Goal: Check status: Check status

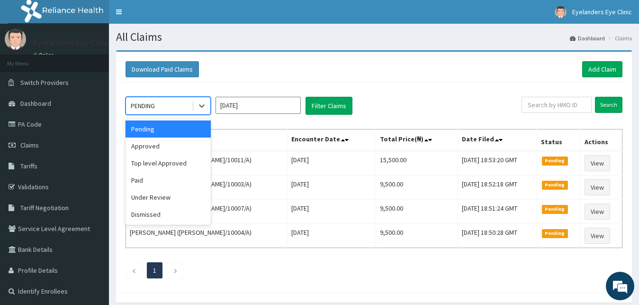
click at [176, 148] on div "Approved" at bounding box center [168, 145] width 85 height 17
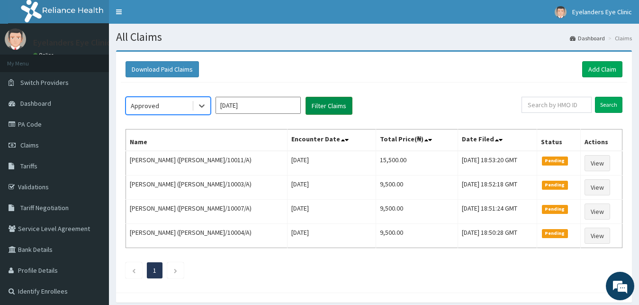
click at [330, 108] on button "Filter Claims" at bounding box center [329, 106] width 47 height 18
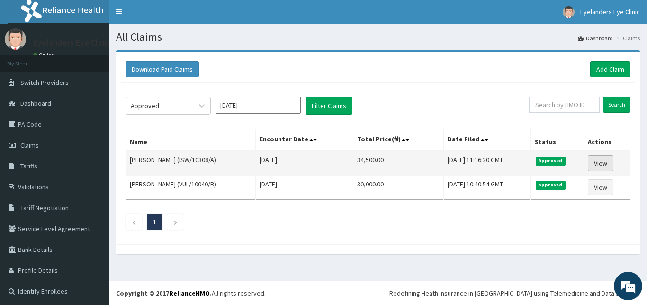
click at [602, 162] on link "View" at bounding box center [601, 163] width 26 height 16
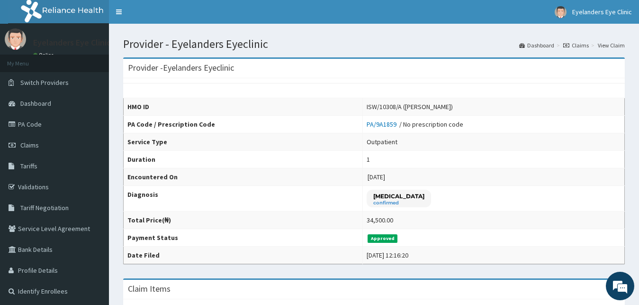
click at [587, 50] on ol "Dashboard Claims View Claim" at bounding box center [572, 45] width 110 height 15
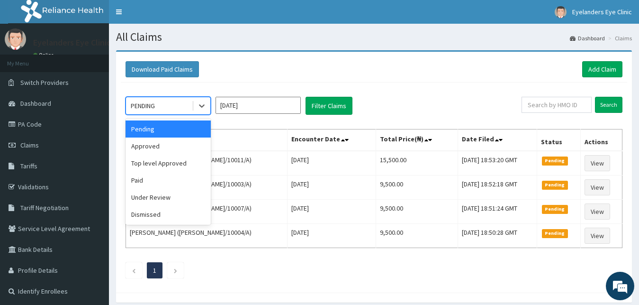
click at [182, 146] on div "Approved" at bounding box center [168, 145] width 85 height 17
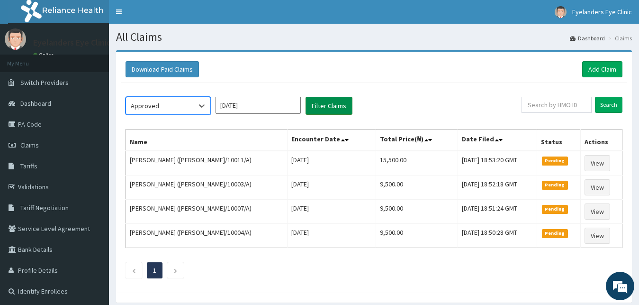
click at [323, 110] on button "Filter Claims" at bounding box center [329, 106] width 47 height 18
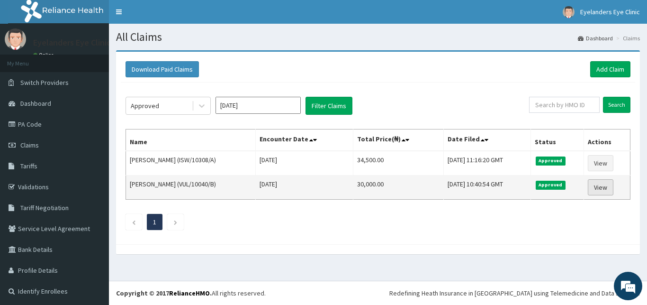
click at [604, 186] on link "View" at bounding box center [601, 187] width 26 height 16
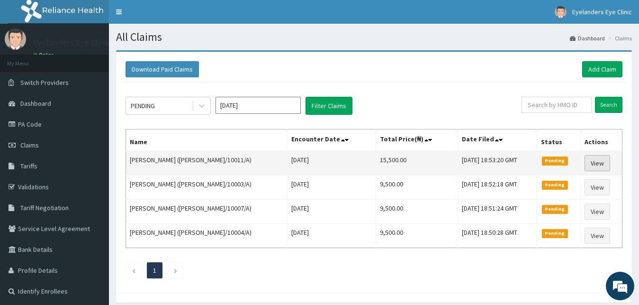
click at [598, 160] on link "View" at bounding box center [598, 163] width 26 height 16
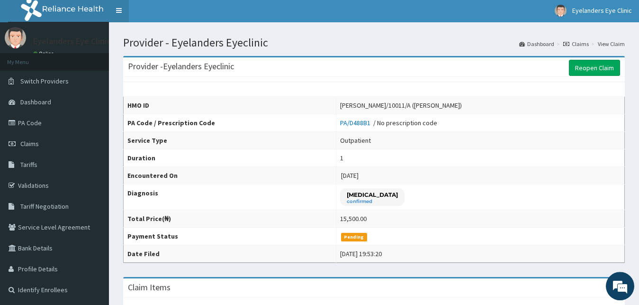
click at [118, 17] on link "Toggle navigation" at bounding box center [119, 11] width 20 height 24
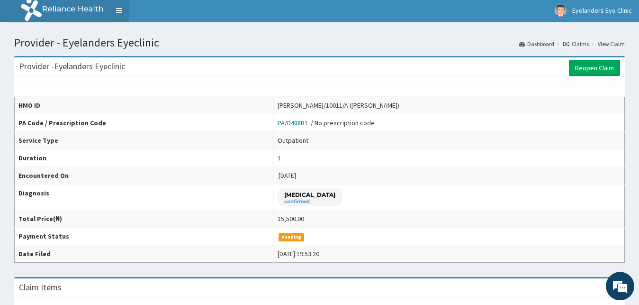
click at [120, 11] on link "Toggle navigation" at bounding box center [119, 11] width 20 height 24
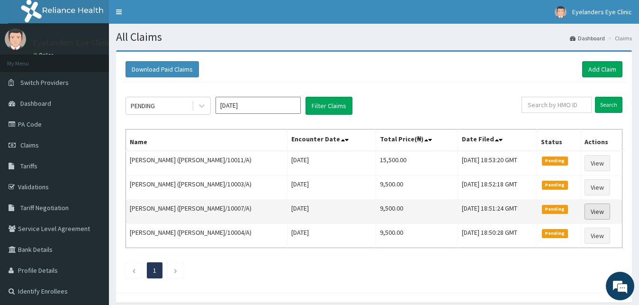
click at [599, 211] on link "View" at bounding box center [598, 211] width 26 height 16
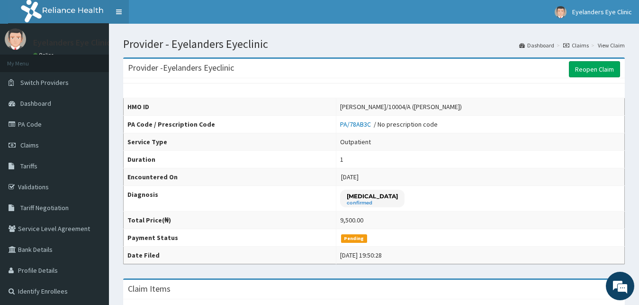
click at [121, 9] on link "Toggle navigation" at bounding box center [119, 12] width 20 height 24
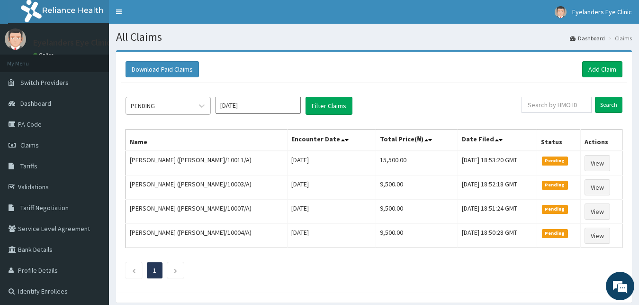
click at [179, 103] on div "PENDING" at bounding box center [159, 105] width 66 height 15
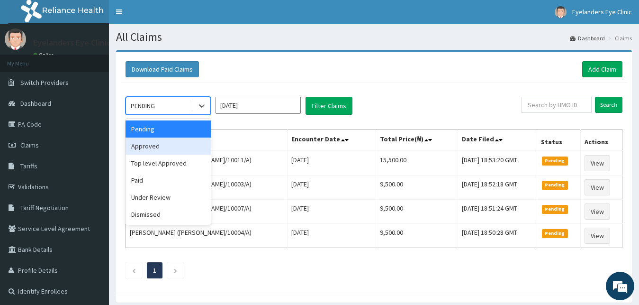
click at [163, 142] on div "Approved" at bounding box center [168, 145] width 85 height 17
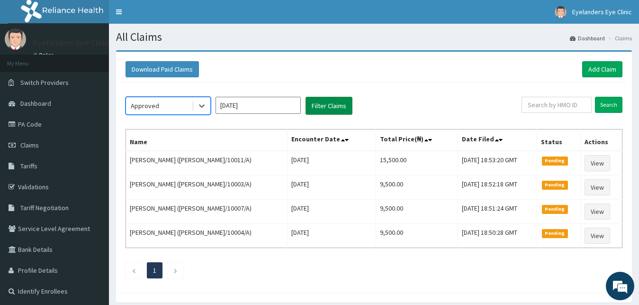
click at [345, 103] on button "Filter Claims" at bounding box center [329, 106] width 47 height 18
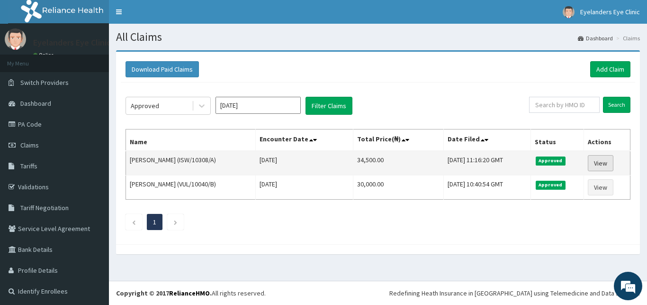
click at [597, 158] on link "View" at bounding box center [601, 163] width 26 height 16
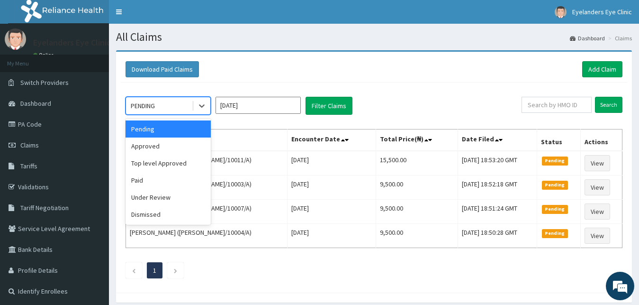
click at [178, 146] on div "Approved" at bounding box center [168, 145] width 85 height 17
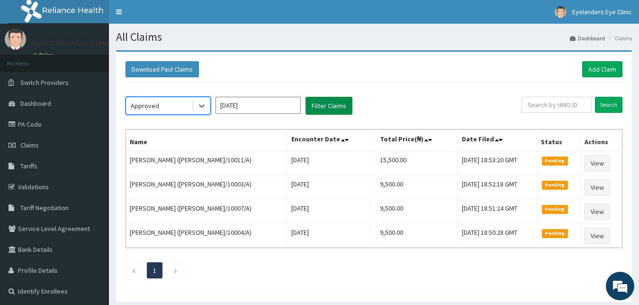
click at [332, 105] on button "Filter Claims" at bounding box center [329, 106] width 47 height 18
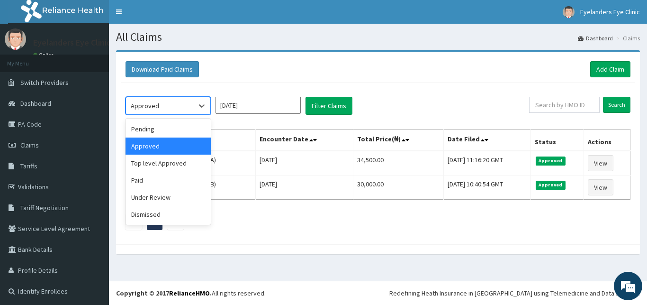
click at [173, 166] on div "Top level Approved" at bounding box center [168, 162] width 85 height 17
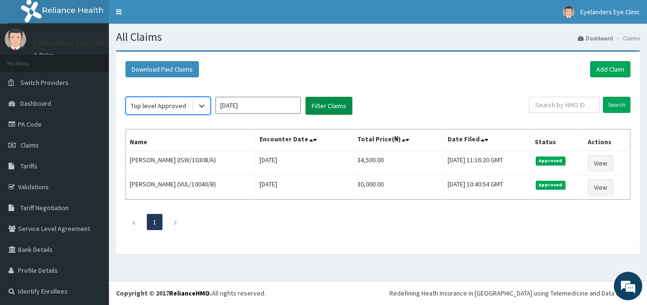
click at [329, 105] on button "Filter Claims" at bounding box center [329, 106] width 47 height 18
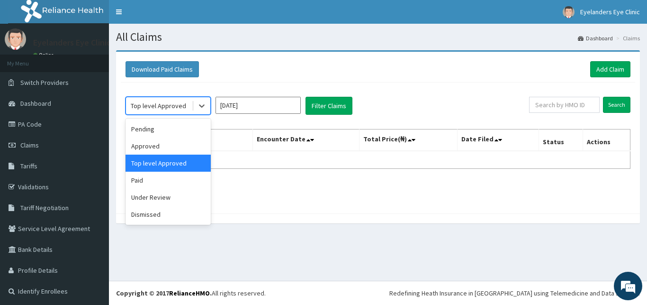
click at [166, 175] on div "Paid" at bounding box center [168, 179] width 85 height 17
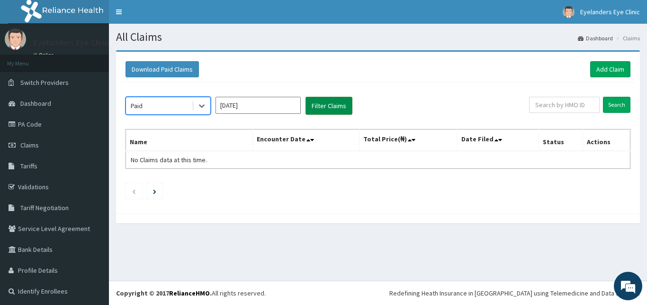
click at [333, 104] on button "Filter Claims" at bounding box center [329, 106] width 47 height 18
click at [321, 110] on button "Filter Claims" at bounding box center [329, 106] width 47 height 18
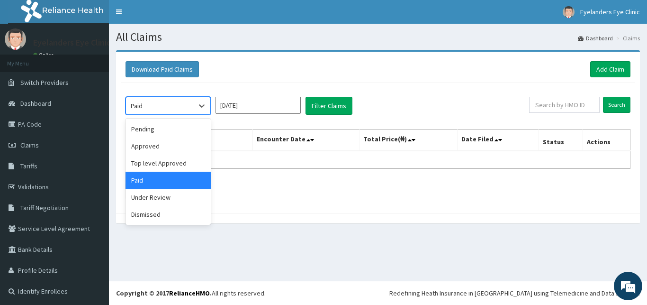
click at [180, 193] on div "Under Review" at bounding box center [168, 197] width 85 height 17
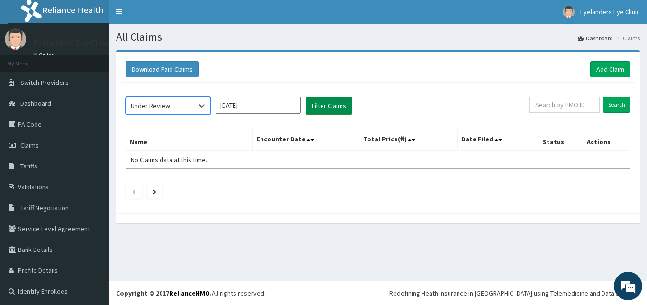
click at [327, 105] on button "Filter Claims" at bounding box center [329, 106] width 47 height 18
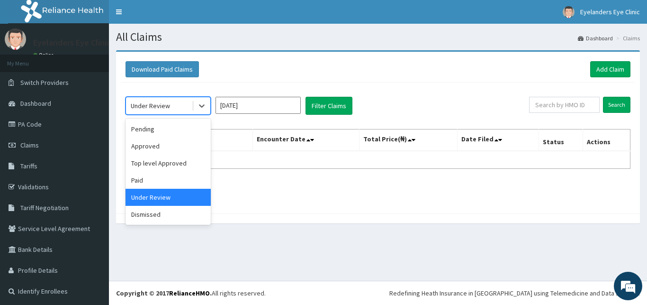
click at [180, 131] on div "Pending" at bounding box center [168, 128] width 85 height 17
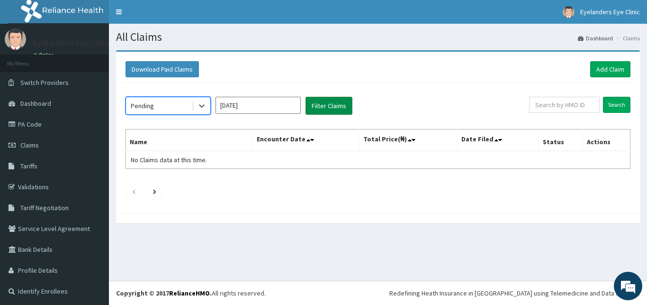
click at [343, 105] on button "Filter Claims" at bounding box center [329, 106] width 47 height 18
